Goal: Information Seeking & Learning: Learn about a topic

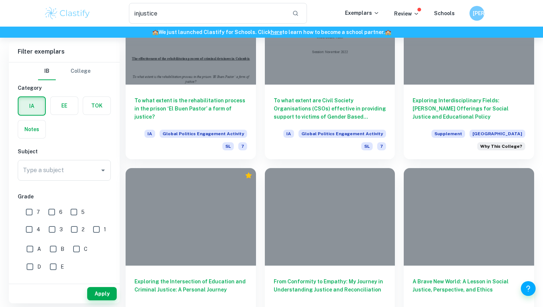
scroll to position [1066, 0]
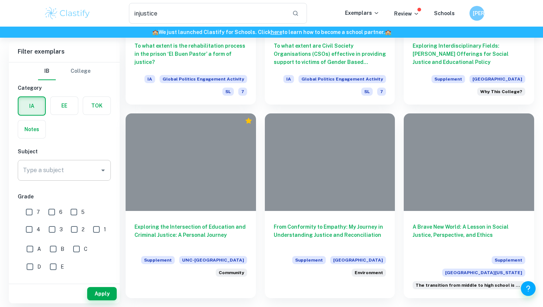
click at [65, 167] on input "Type a subject" at bounding box center [58, 170] width 75 height 14
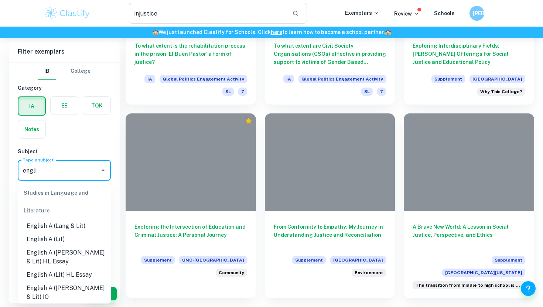
scroll to position [8, 0]
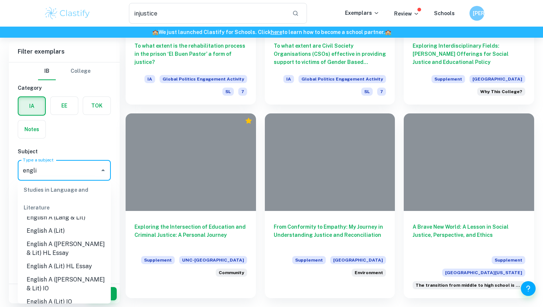
click at [67, 277] on li "English A (Lang & Lit) IO" at bounding box center [64, 284] width 93 height 22
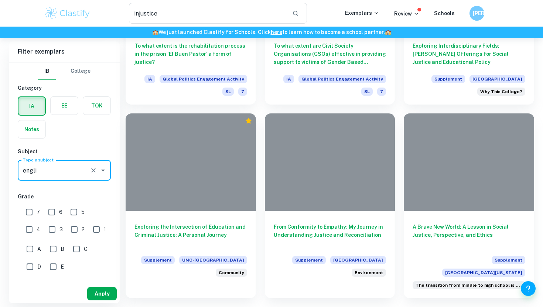
type input "English A (Lang & Lit) IO"
click at [93, 295] on button "Apply" at bounding box center [102, 293] width 30 height 13
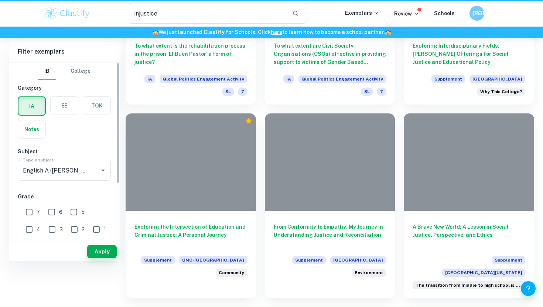
scroll to position [0, 0]
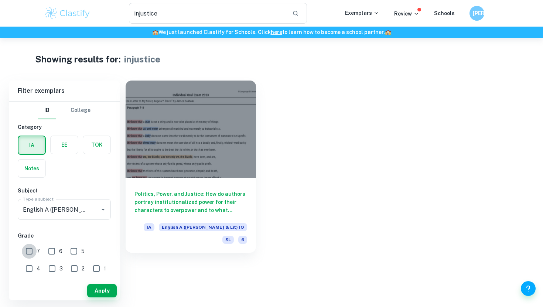
click at [30, 250] on input "7" at bounding box center [29, 251] width 15 height 15
checkbox input "true"
click at [96, 285] on button "Apply" at bounding box center [102, 290] width 30 height 13
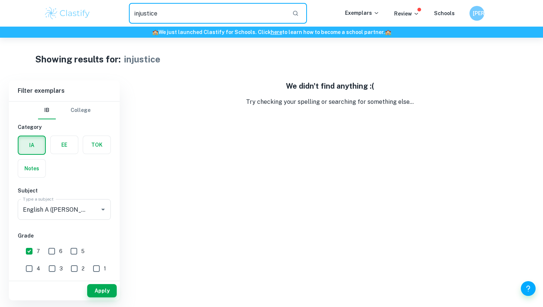
drag, startPoint x: 188, startPoint y: 20, endPoint x: 144, endPoint y: 16, distance: 43.7
click at [146, 18] on input "injustice" at bounding box center [207, 13] width 157 height 21
drag, startPoint x: 165, startPoint y: 14, endPoint x: 89, endPoint y: 6, distance: 76.6
click at [89, 6] on div "injustice ​ Exemplars Review Schools 亀井" at bounding box center [271, 13] width 473 height 21
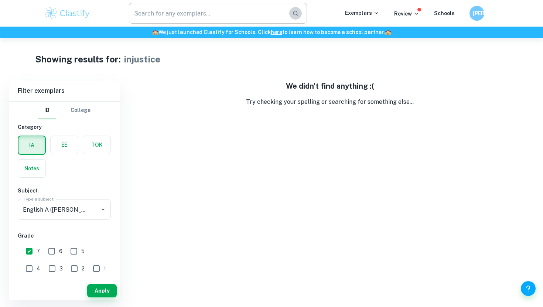
click at [295, 13] on icon "button" at bounding box center [295, 13] width 7 height 7
click at [102, 288] on button "Apply" at bounding box center [102, 290] width 30 height 13
click at [102, 294] on button "Apply" at bounding box center [102, 290] width 30 height 13
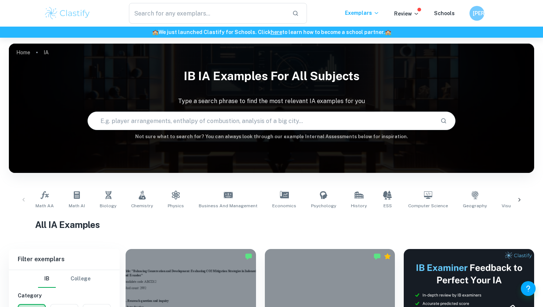
scroll to position [53, 0]
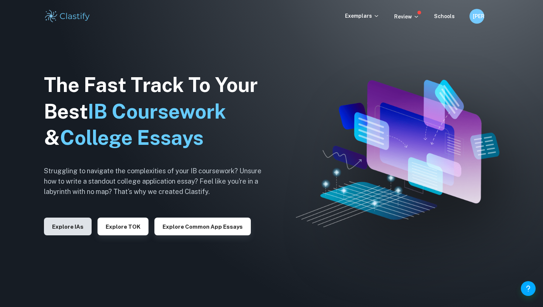
click at [61, 224] on button "Explore IAs" at bounding box center [68, 227] width 48 height 18
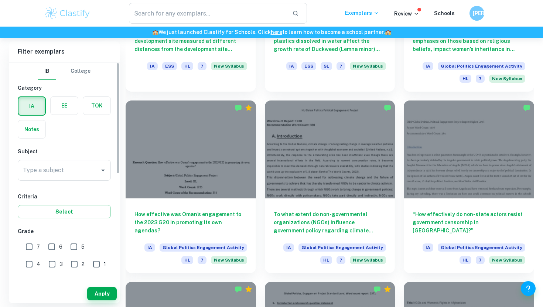
scroll to position [812, 0]
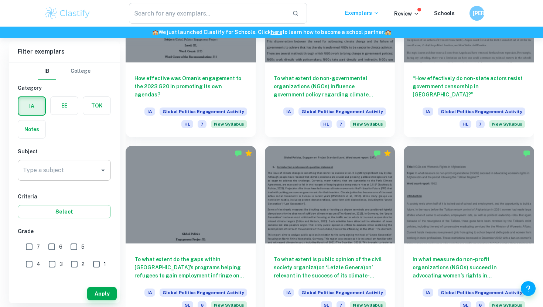
click at [68, 165] on input "Type a subject" at bounding box center [58, 170] width 75 height 14
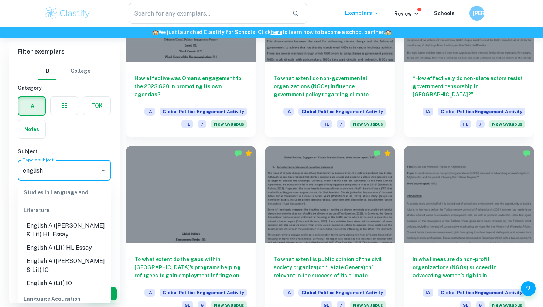
click at [71, 265] on li "English A (Lang & Lit) IO" at bounding box center [64, 265] width 93 height 22
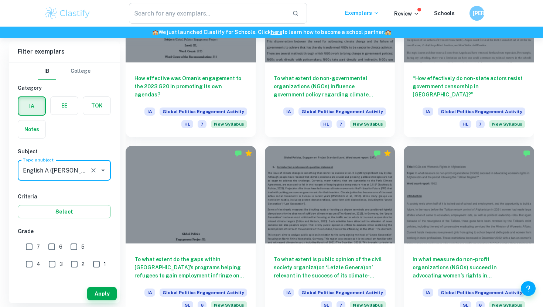
type input "English A (Lang & Lit) IO"
click at [32, 249] on input "7" at bounding box center [29, 246] width 15 height 15
checkbox input "true"
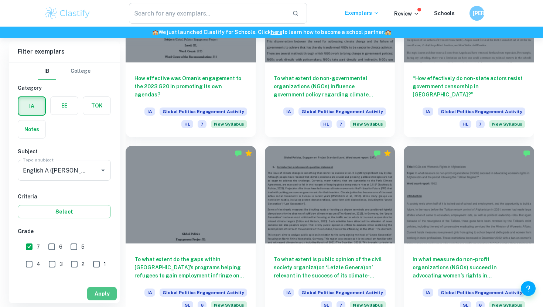
click at [110, 298] on button "Apply" at bounding box center [102, 293] width 30 height 13
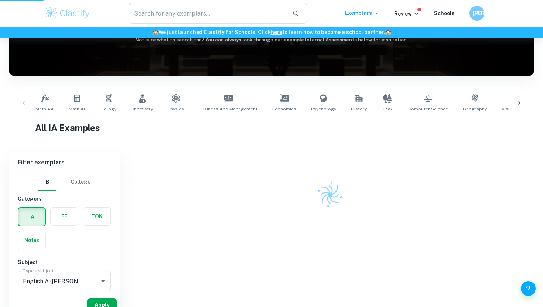
scroll to position [71, 0]
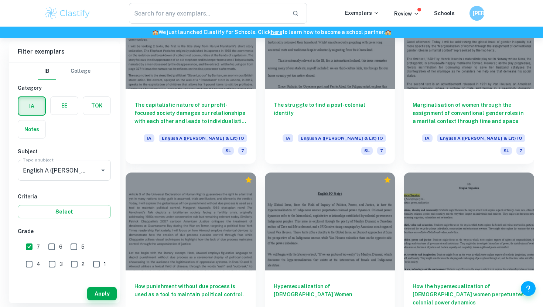
scroll to position [1108, 0]
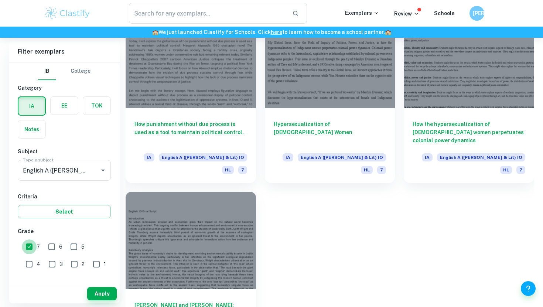
click at [29, 251] on input "7" at bounding box center [29, 246] width 15 height 15
checkbox input "false"
click at [95, 294] on button "Apply" at bounding box center [102, 293] width 30 height 13
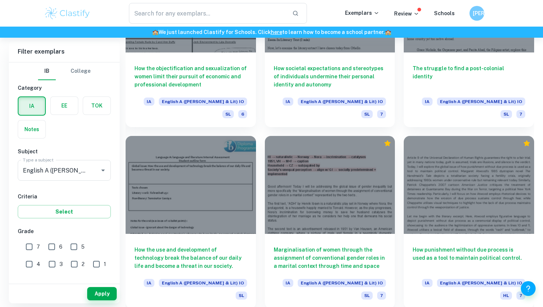
scroll to position [3012, 0]
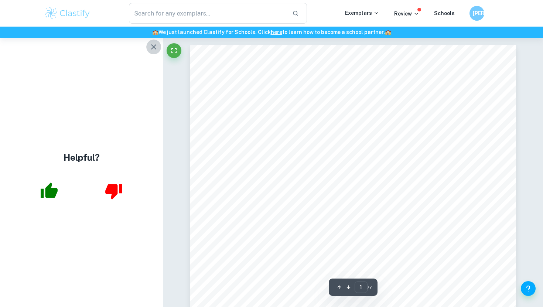
click at [149, 45] on icon "button" at bounding box center [153, 46] width 9 height 9
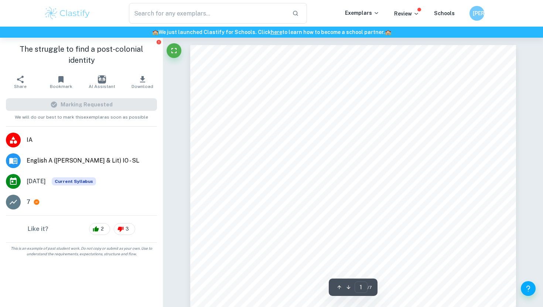
drag, startPoint x: 246, startPoint y: 124, endPoint x: 348, endPoint y: 195, distance: 124.0
click at [348, 195] on div "Introduction: My Global Issue is the struggle to find a post-colonial identity.…" at bounding box center [353, 275] width 326 height 460
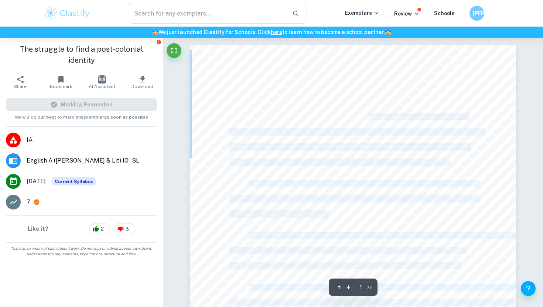
drag, startPoint x: 454, startPoint y: 165, endPoint x: 362, endPoint y: 119, distance: 103.1
click at [362, 119] on div "Introduction: My Global Issue is the struggle to find a post-colonial identity.…" at bounding box center [353, 275] width 326 height 460
click at [362, 119] on span "My Global Issue is the struggle to find a post-colonial identity. Immigrants fr…" at bounding box center [358, 117] width 219 height 7
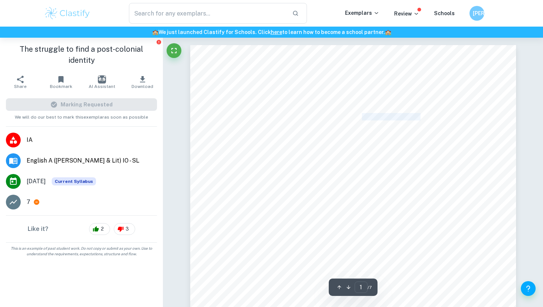
drag, startPoint x: 357, startPoint y: 119, endPoint x: 413, endPoint y: 118, distance: 56.5
click at [413, 118] on span "My Global Issue is the struggle to find a post-colonial identity. Immigrants fr…" at bounding box center [358, 117] width 219 height 7
copy span "post-colonial identity."
